Goal: Information Seeking & Learning: Learn about a topic

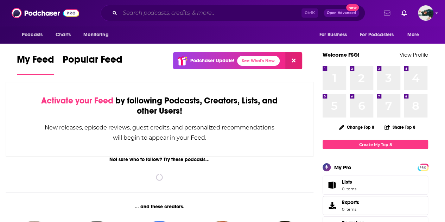
click at [217, 12] on input "Search podcasts, credits, & more..." at bounding box center [211, 12] width 182 height 11
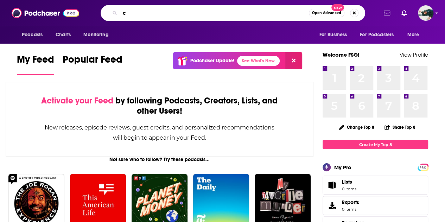
paste input "racks in Postmodernity."
type input "cracks in Postmodernity"
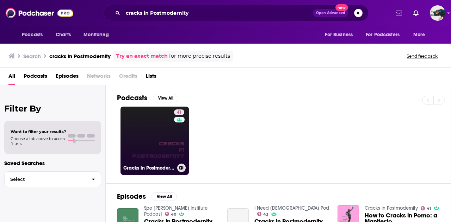
click at [156, 132] on link "41 Cracks in Postmodernity" at bounding box center [154, 141] width 68 height 68
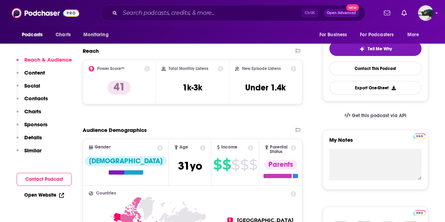
scroll to position [156, 0]
